Goal: Task Accomplishment & Management: Use online tool/utility

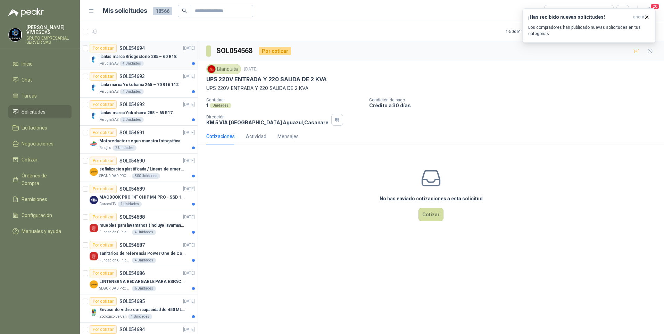
click at [153, 57] on p "llantas marca Bridgestone 285 – 60 R18." at bounding box center [138, 56] width 78 height 7
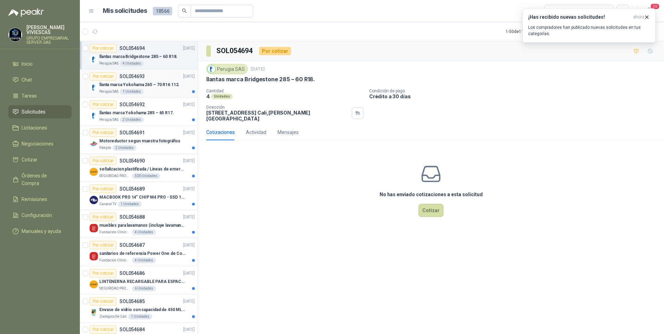
click at [148, 86] on p "llanta marca Yokohama 265 – 70 R16 112." at bounding box center [139, 85] width 80 height 7
click at [154, 118] on div "Perugia SAS 2 Unidades" at bounding box center [147, 120] width 96 height 6
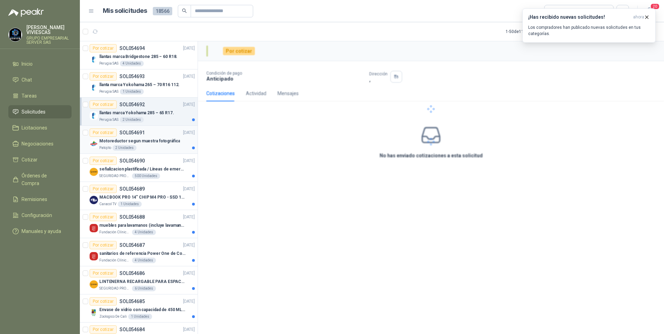
click at [149, 150] on div "Patojito 2 Unidades" at bounding box center [147, 148] width 96 height 6
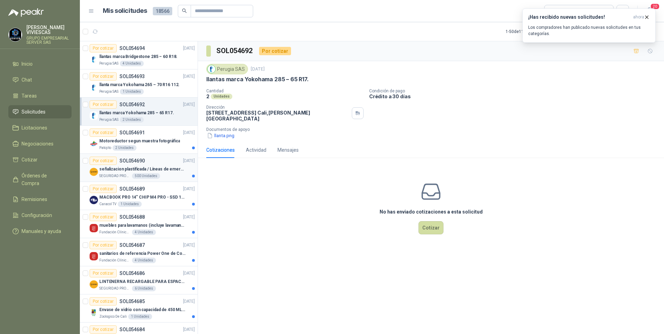
click at [162, 176] on div "SEGURIDAD PROVISER LTDA 500 Unidades" at bounding box center [147, 176] width 96 height 6
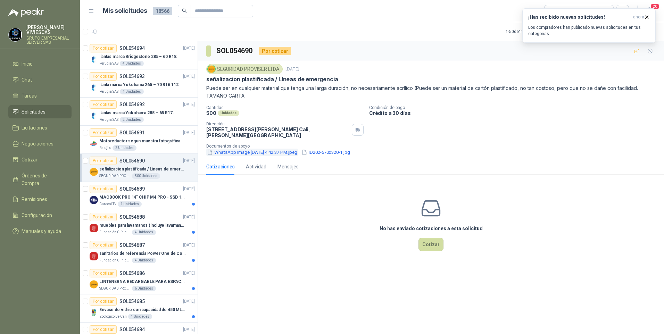
click at [252, 151] on button "WhatsApp Image [DATE] 4.42.37 PM.jpeg" at bounding box center [252, 152] width 92 height 7
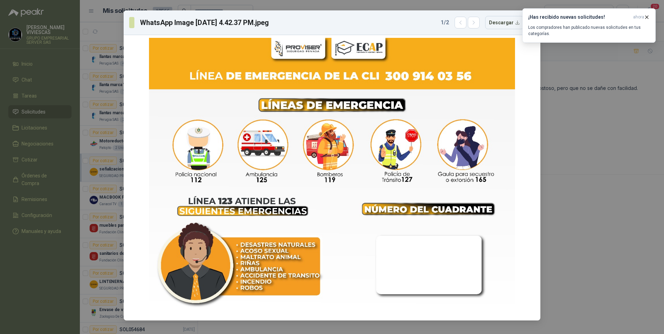
click at [619, 243] on div "WhatsApp Image [DATE] 4.42.37 PM.jpeg 1 / 2 Descargar" at bounding box center [332, 167] width 664 height 334
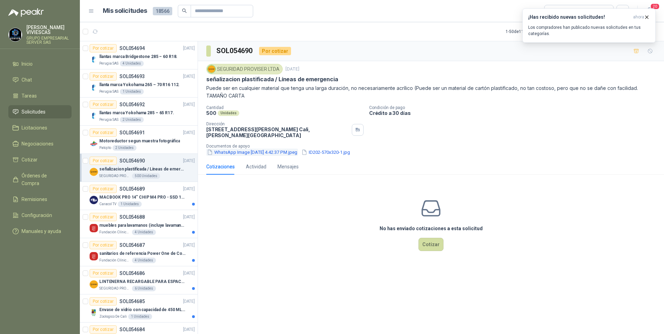
click at [279, 150] on button "WhatsApp Image [DATE] 4.42.37 PM.jpeg" at bounding box center [252, 152] width 92 height 7
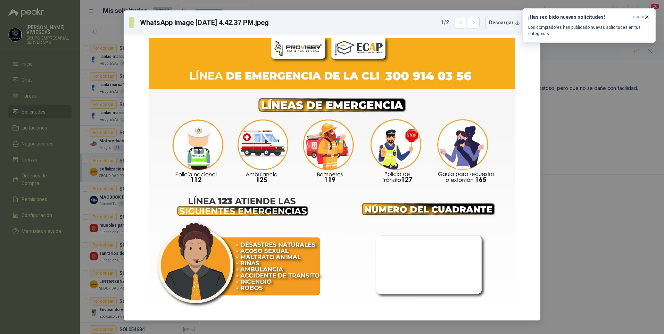
click at [585, 251] on div "WhatsApp Image [DATE] 4.42.37 PM.jpeg 1 / 2 Descargar" at bounding box center [332, 167] width 664 height 334
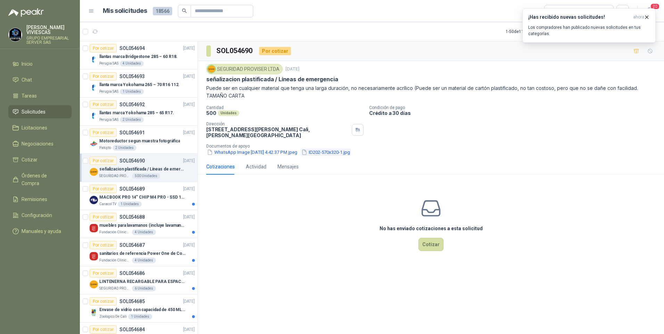
click at [324, 150] on button "ID202-570x320-1.jpg" at bounding box center [326, 152] width 50 height 7
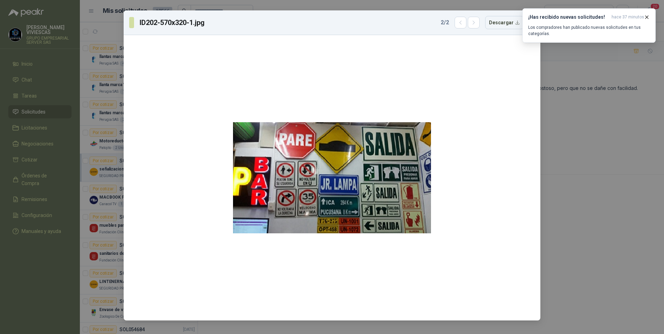
click at [592, 208] on div "ID202-570x320-1.jpg 2 / 2 Descargar" at bounding box center [332, 167] width 664 height 334
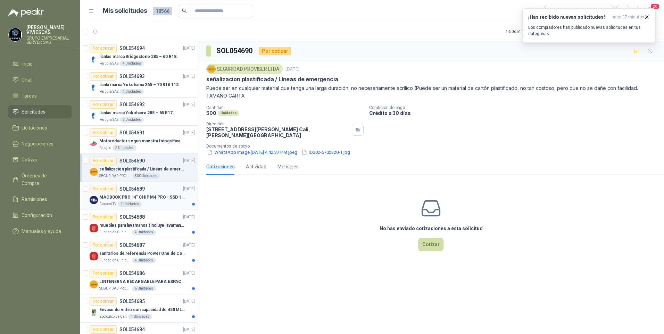
click at [152, 193] on div "MACBOOK PRO 14" CHIP M4 PRO - SSD 1TB RAM 24GB" at bounding box center [147, 197] width 96 height 8
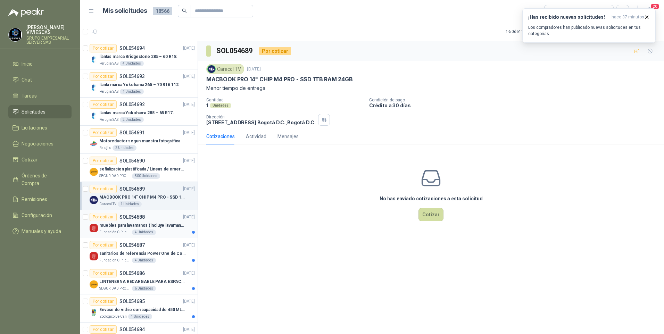
click at [165, 228] on p "muebles para lavamanos (incluye lavamanos)" at bounding box center [142, 225] width 86 height 7
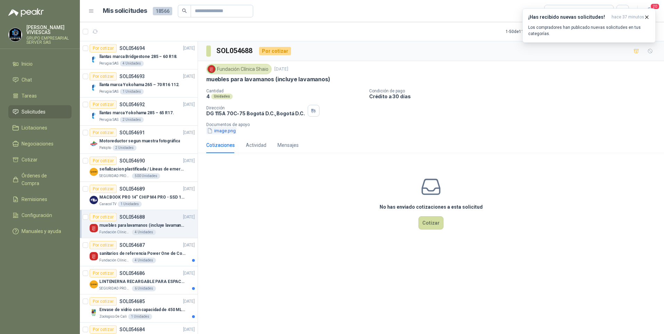
click at [221, 131] on button "image.png" at bounding box center [221, 130] width 30 height 7
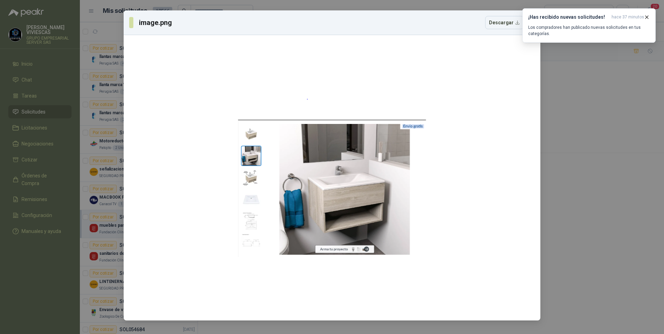
click at [577, 210] on div "image.png Descargar" at bounding box center [332, 167] width 664 height 334
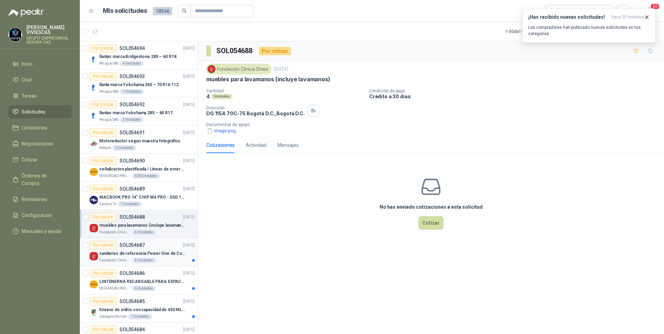
click at [171, 254] on p "sanitarios de referencia Power One de Corona" at bounding box center [142, 253] width 86 height 7
click at [165, 279] on p "LINTENERNA RECARGABLE PARA ESPACIOS ABIERTOS 100-120MTS" at bounding box center [142, 282] width 86 height 7
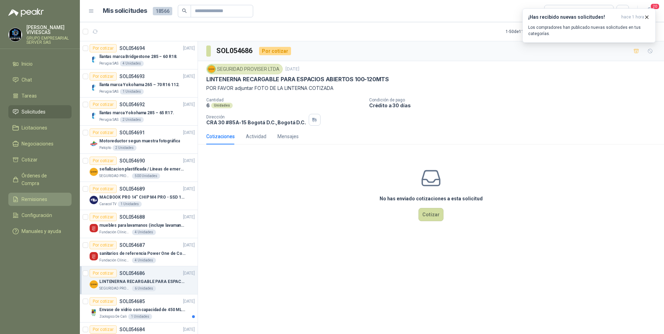
click at [34, 196] on span "Remisiones" at bounding box center [35, 200] width 26 height 8
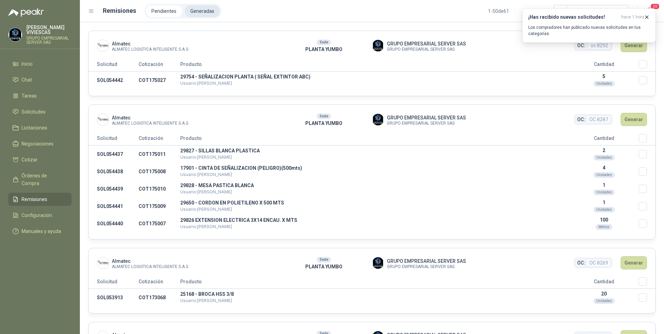
drag, startPoint x: 188, startPoint y: 11, endPoint x: 195, endPoint y: 10, distance: 7.3
click at [188, 11] on li "Generadas" at bounding box center [202, 11] width 35 height 12
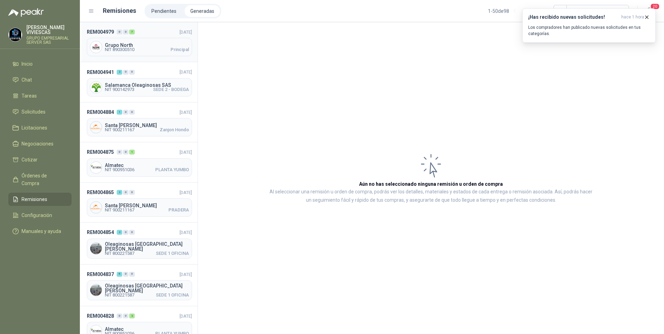
click at [129, 48] on span "NIT 890300510" at bounding box center [120, 50] width 30 height 4
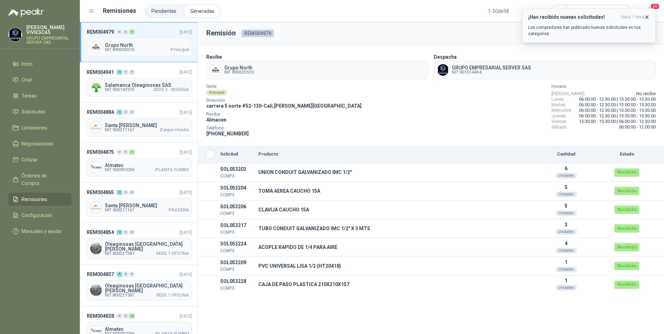
click at [646, 17] on icon "button" at bounding box center [647, 17] width 6 height 6
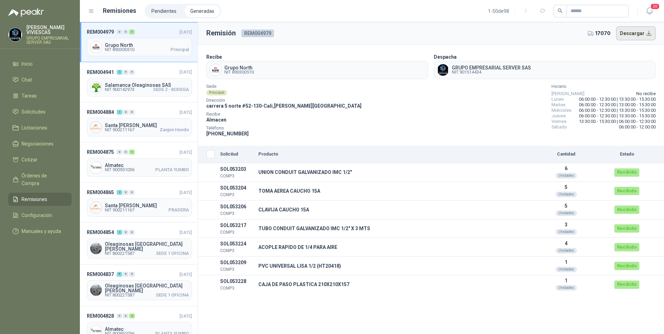
click at [631, 33] on button "Descargar" at bounding box center [636, 33] width 40 height 14
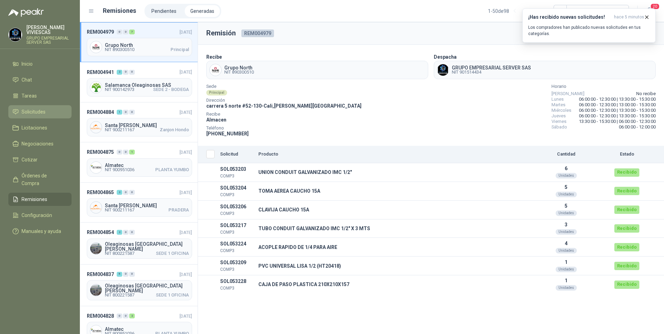
click at [29, 109] on span "Solicitudes" at bounding box center [34, 112] width 24 height 8
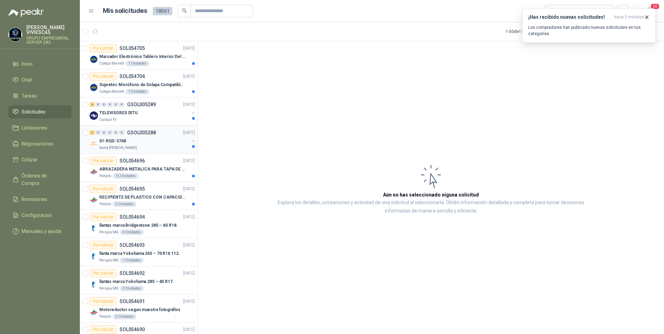
click at [110, 142] on p "01-RQG-3768" at bounding box center [112, 141] width 27 height 7
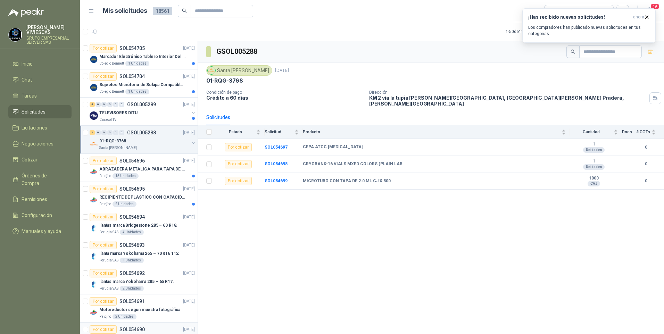
drag, startPoint x: 127, startPoint y: 274, endPoint x: 99, endPoint y: 325, distance: 58.3
drag, startPoint x: 99, startPoint y: 325, endPoint x: 292, endPoint y: 274, distance: 199.2
click at [294, 277] on div "GSOL005288 Santa [PERSON_NAME] [DATE] 01-RQG-3768 Condición de pago Crédito a 6…" at bounding box center [431, 188] width 466 height 295
click at [126, 317] on div "2 Unidades" at bounding box center [125, 317] width 24 height 6
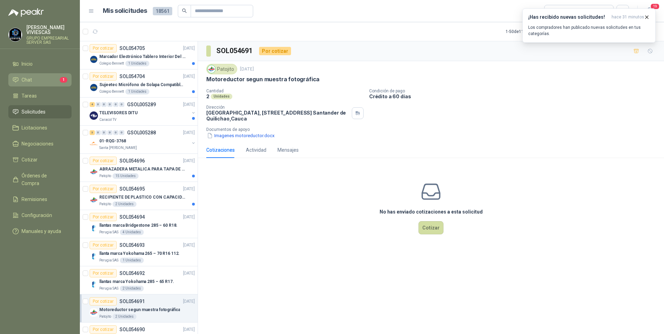
click at [35, 78] on li "Chat 1" at bounding box center [40, 80] width 55 height 8
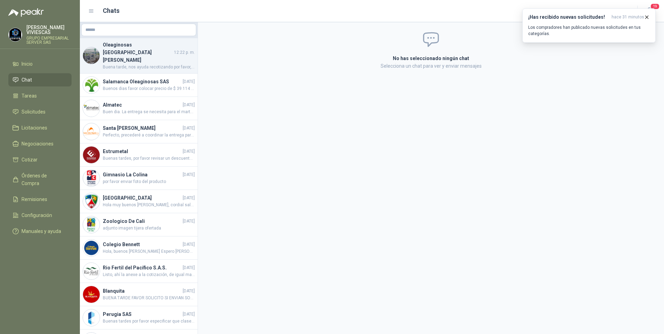
click at [128, 49] on h4 "Oleaginosas [GEOGRAPHIC_DATA][PERSON_NAME]" at bounding box center [138, 52] width 70 height 23
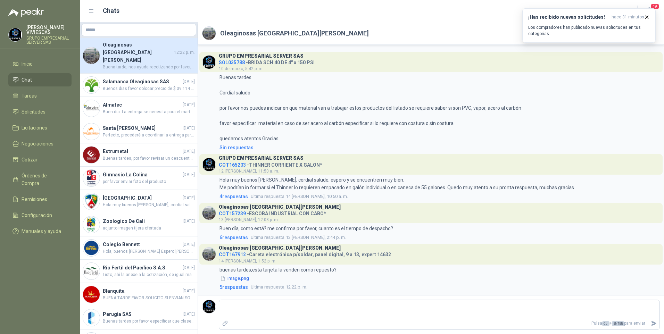
click at [134, 64] on span "Buena tarde, nos ayuda recotizando por favor, quedo atenta" at bounding box center [149, 67] width 92 height 7
click at [136, 85] on span "Buenos dias favor colocar precio de $ 39.114 para pasr la orden de compra" at bounding box center [149, 88] width 92 height 7
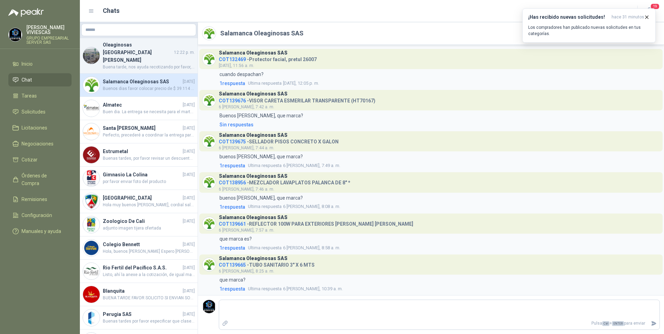
scroll to position [305, 0]
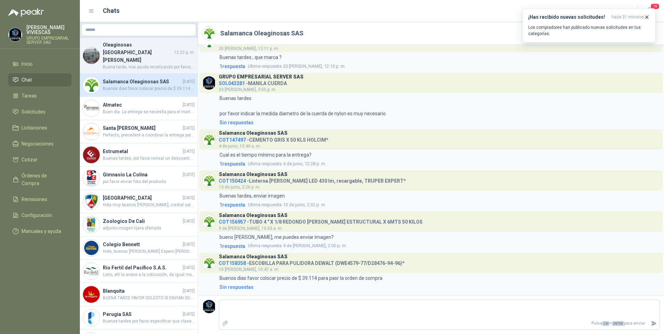
click at [145, 49] on h4 "Oleaginosas [GEOGRAPHIC_DATA][PERSON_NAME]" at bounding box center [138, 52] width 70 height 23
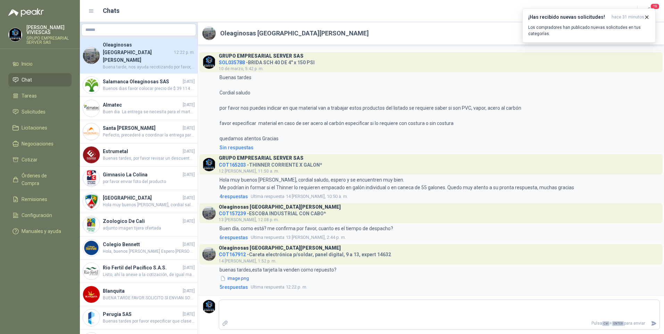
click at [140, 64] on span "Buena tarde, nos ayuda recotizando por favor, quedo atenta" at bounding box center [149, 67] width 92 height 7
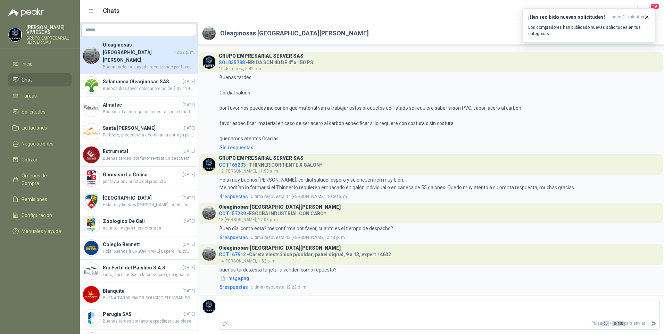
click at [140, 64] on span "Buena tarde, nos ayuda recotizando por favor, quedo atenta" at bounding box center [149, 67] width 92 height 7
click at [141, 64] on span "Buena tarde, nos ayuda recotizando por favor, quedo atenta" at bounding box center [149, 67] width 92 height 7
drag, startPoint x: 283, startPoint y: 36, endPoint x: 245, endPoint y: 95, distance: 69.6
click at [282, 37] on h2 "Oleaginosas [GEOGRAPHIC_DATA][PERSON_NAME]" at bounding box center [294, 33] width 149 height 10
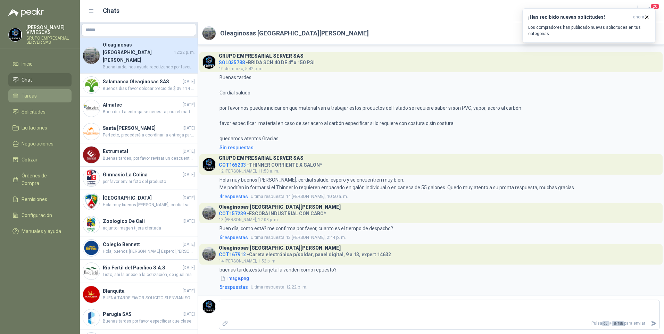
click at [34, 95] on span "Tareas" at bounding box center [29, 96] width 15 height 8
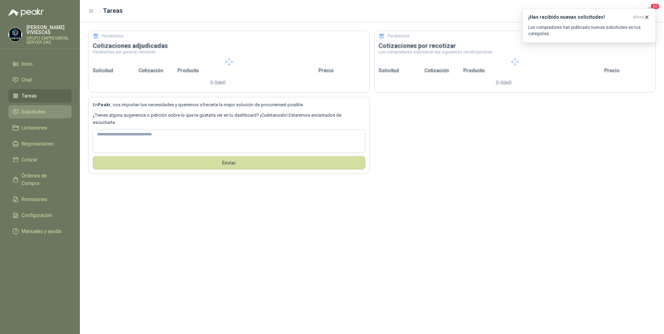
click at [29, 109] on span "Solicitudes" at bounding box center [34, 112] width 24 height 8
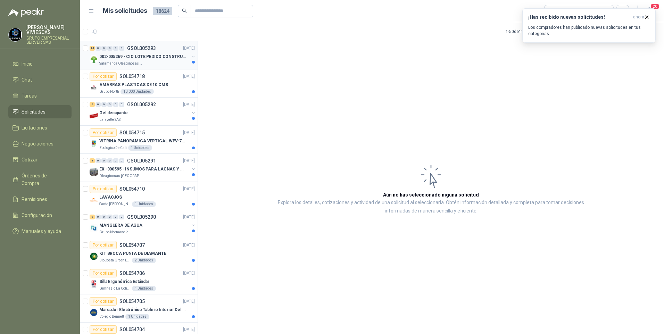
click at [150, 61] on div "Salamanca Oleaginosas SAS" at bounding box center [144, 64] width 90 height 6
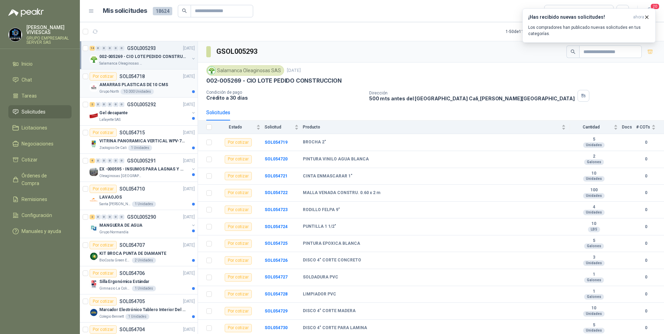
click at [132, 92] on div "10.000 Unidades" at bounding box center [137, 92] width 33 height 6
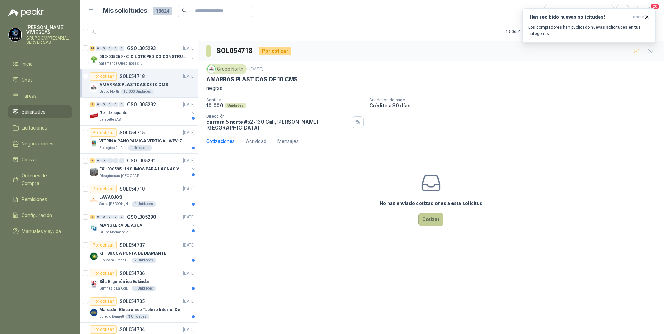
click at [431, 216] on button "Cotizar" at bounding box center [431, 219] width 25 height 13
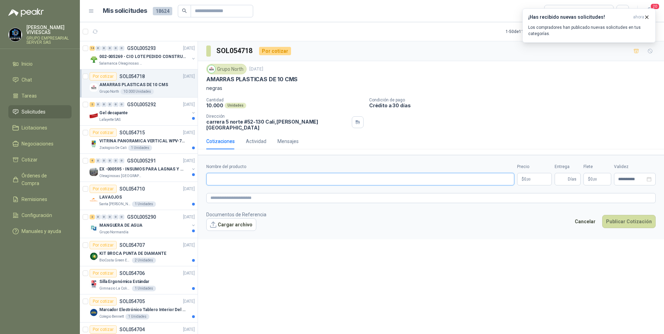
click at [225, 179] on input "Nombre del producto" at bounding box center [360, 179] width 308 height 13
click at [220, 174] on input "Nombre del producto" at bounding box center [360, 179] width 308 height 13
type input "*"
type input "**********"
click at [522, 174] on body "[PERSON_NAME] GRUPO EMPRESARIAL SERVER SAS Inicio Chat Tareas Solicitudes Licit…" at bounding box center [332, 167] width 664 height 334
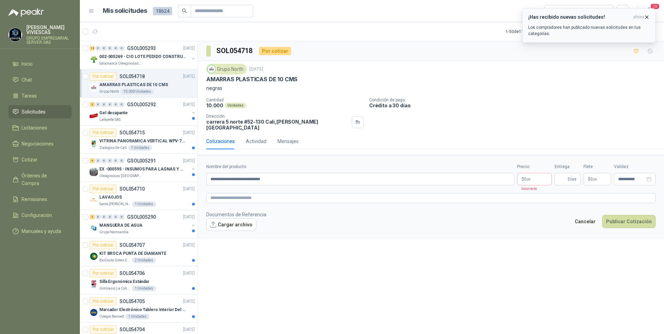
click at [648, 15] on icon "button" at bounding box center [647, 17] width 6 height 6
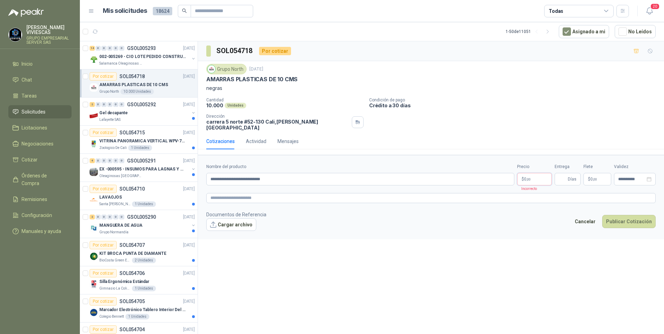
click at [538, 175] on body "[PERSON_NAME] GRUPO EMPRESARIAL SERVER SAS Inicio Chat Tareas Solicitudes Licit…" at bounding box center [332, 167] width 664 height 334
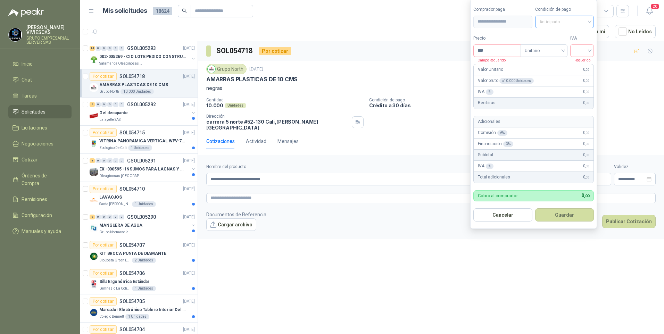
click at [561, 24] on span "Anticipado" at bounding box center [564, 22] width 51 height 10
drag, startPoint x: 564, startPoint y: 47, endPoint x: 529, endPoint y: 47, distance: 35.1
click at [563, 47] on div "Crédito a 30 días" at bounding box center [565, 47] width 49 height 8
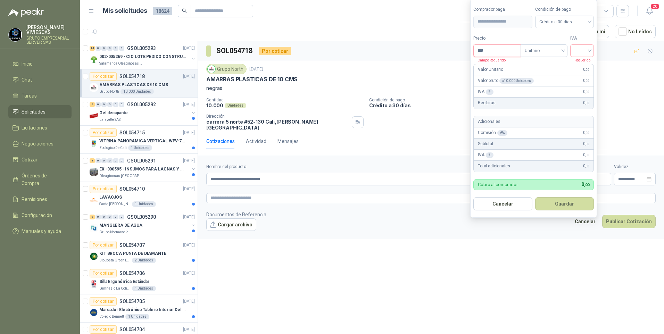
click at [502, 47] on input "***" at bounding box center [497, 51] width 47 height 12
click at [583, 46] on input "search" at bounding box center [580, 50] width 15 height 10
click at [496, 48] on input "*******" at bounding box center [496, 51] width 47 height 12
click at [580, 53] on input "search" at bounding box center [581, 50] width 15 height 10
click at [579, 63] on div "19%" at bounding box center [583, 65] width 13 height 8
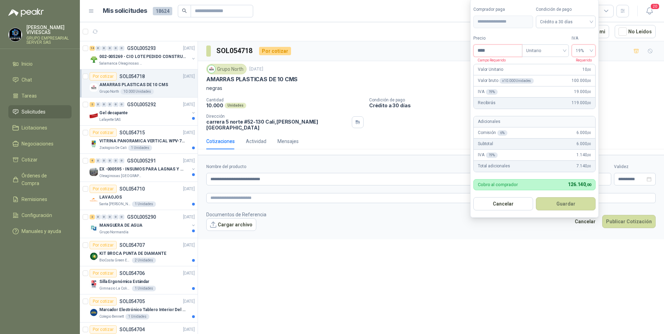
click at [493, 50] on input "****" at bounding box center [498, 51] width 48 height 12
click at [536, 197] on button "Guardar" at bounding box center [566, 203] width 60 height 13
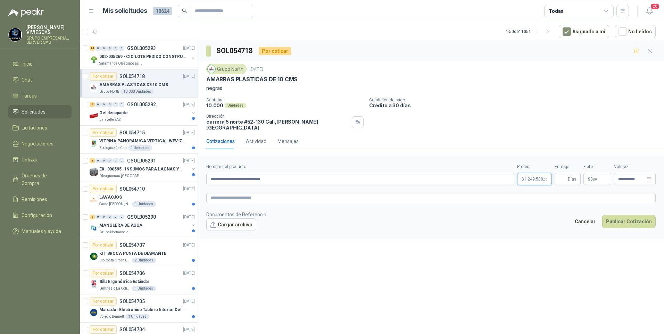
click at [538, 177] on body "[PERSON_NAME] GRUPO EMPRESARIAL SERVER SAS Inicio Chat Tareas Solicitudes Licit…" at bounding box center [332, 167] width 664 height 334
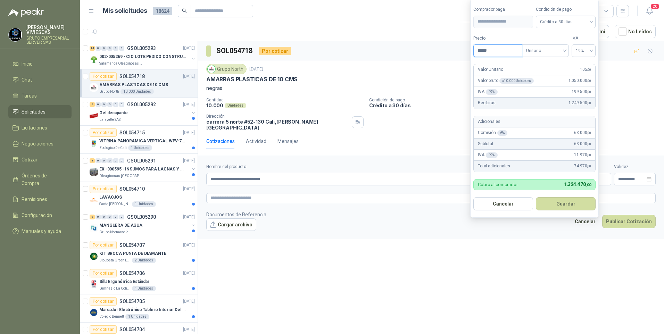
click at [492, 51] on input "*****" at bounding box center [498, 51] width 48 height 12
type input "****"
click at [560, 207] on button "Guardar" at bounding box center [566, 203] width 60 height 13
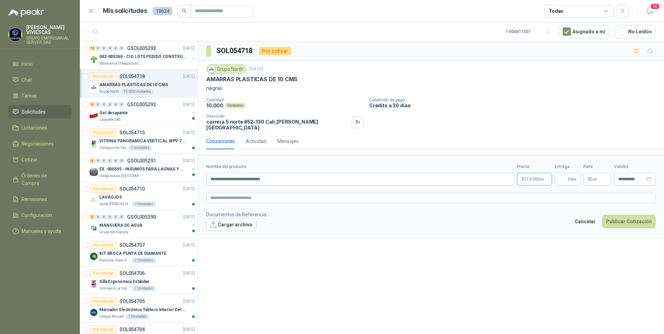
click at [531, 178] on body "[PERSON_NAME] GRUPO EMPRESARIAL SERVER SAS Inicio Chat Tareas Solicitudes Licit…" at bounding box center [332, 167] width 664 height 334
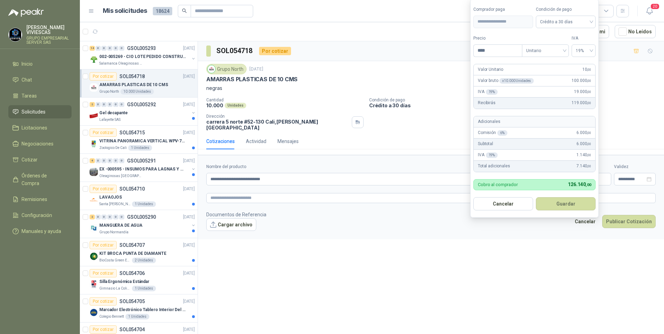
drag, startPoint x: 297, startPoint y: 276, endPoint x: 301, endPoint y: 275, distance: 4.4
click at [297, 277] on div "**********" at bounding box center [431, 188] width 466 height 295
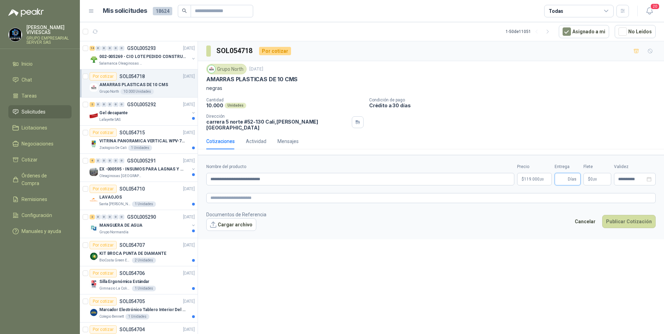
click at [566, 173] on input "Entrega" at bounding box center [563, 179] width 8 height 12
type input "*"
click at [232, 222] on button "Cargar archivo" at bounding box center [231, 224] width 50 height 13
click at [234, 233] on link "image - 2025-09-03T130854.280.png" at bounding box center [251, 236] width 76 height 7
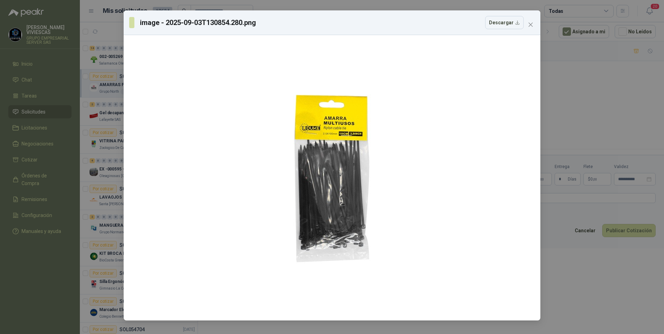
click at [576, 282] on div "image - 2025-09-03T130854.280.png Descargar" at bounding box center [332, 167] width 664 height 334
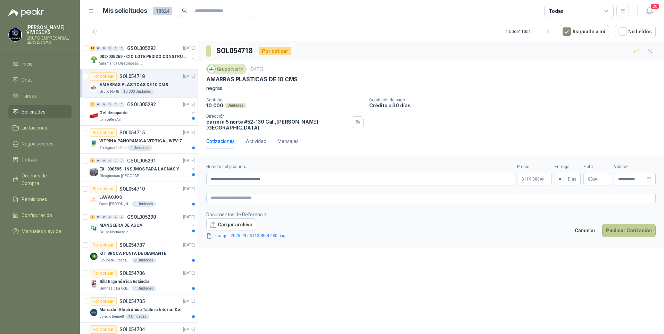
click at [627, 225] on button "Publicar Cotización" at bounding box center [628, 230] width 53 height 13
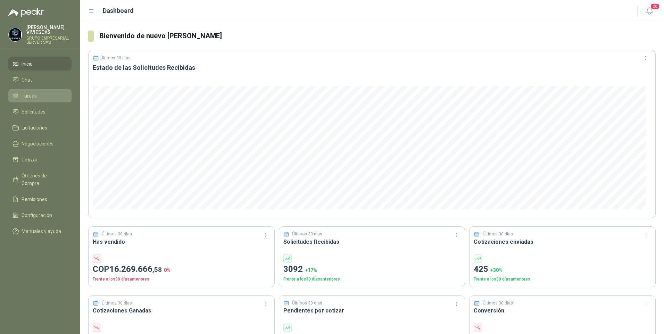
click at [28, 97] on span "Tareas" at bounding box center [29, 96] width 15 height 8
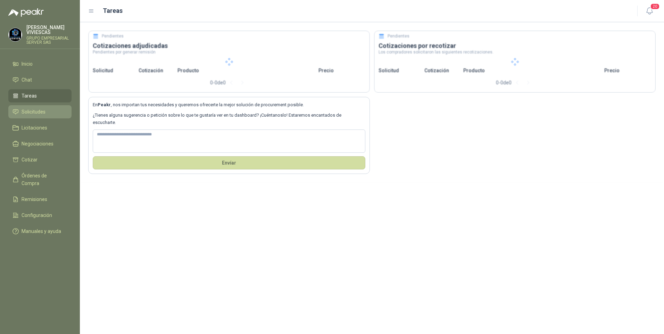
click at [24, 111] on span "Solicitudes" at bounding box center [34, 112] width 24 height 8
